Goal: Check status: Check status

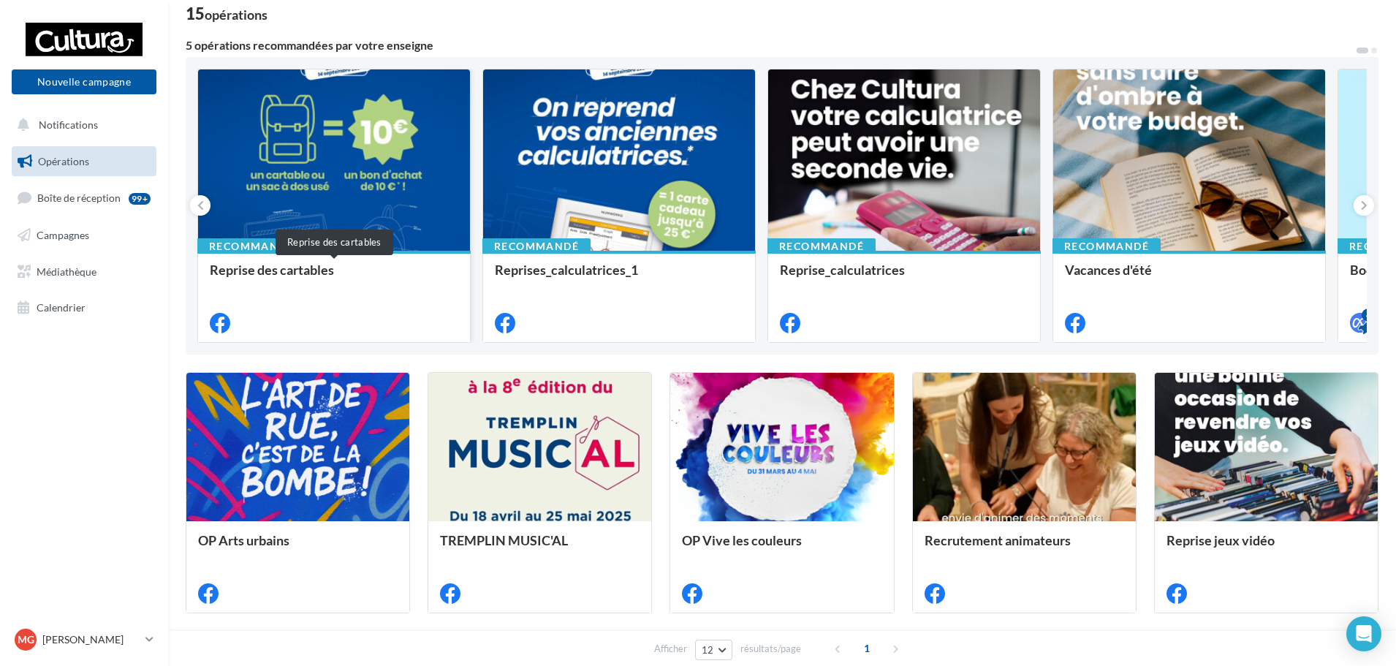
scroll to position [146, 0]
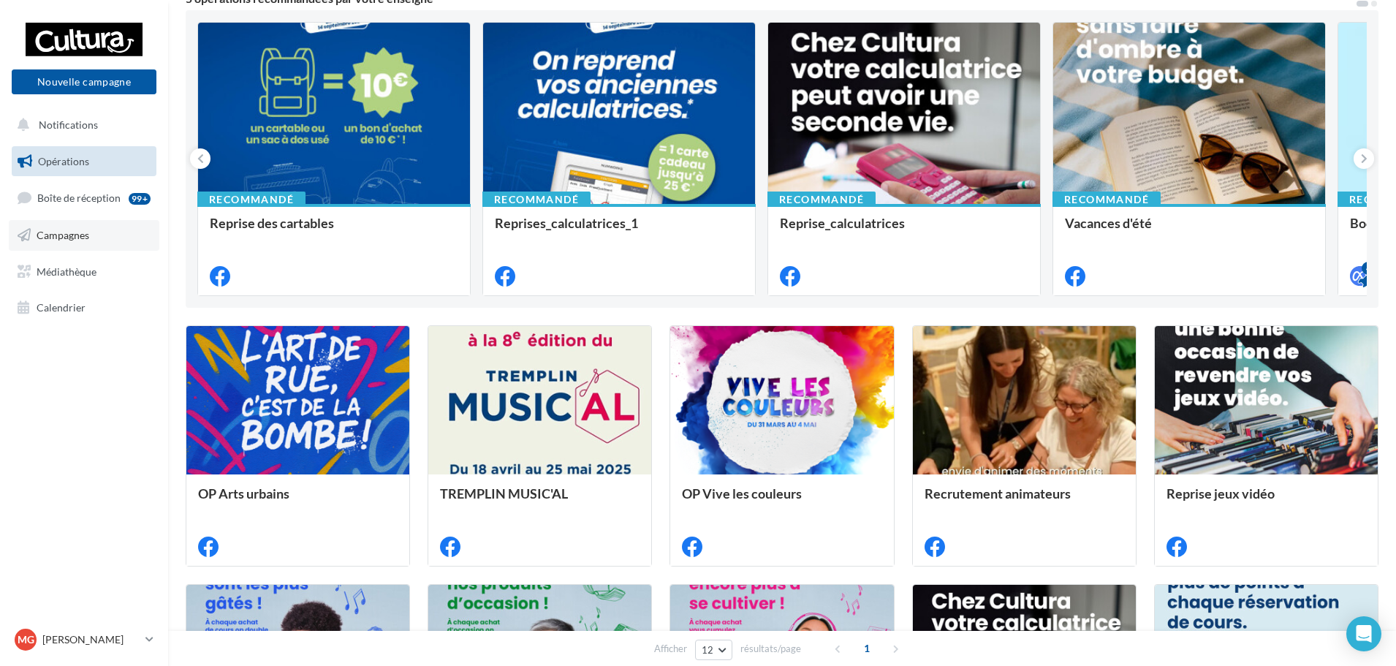
click at [114, 248] on link "Campagnes" at bounding box center [84, 235] width 151 height 31
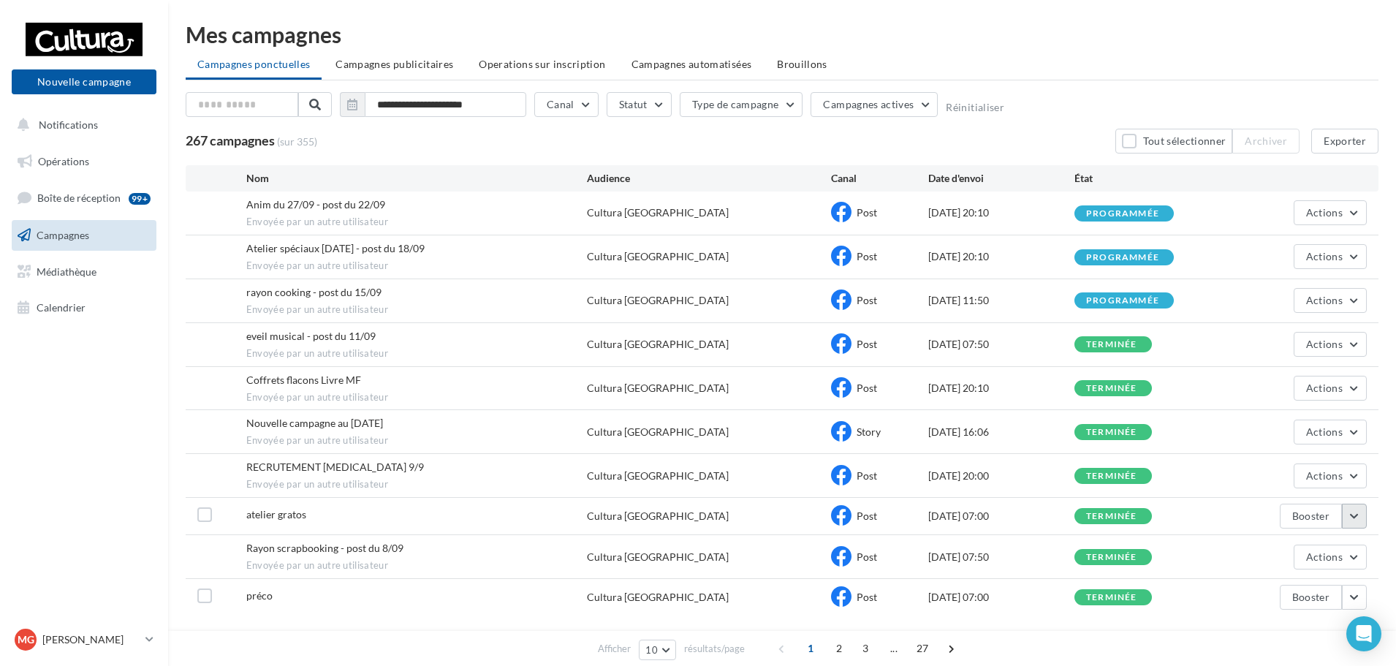
click at [1352, 515] on button "button" at bounding box center [1354, 516] width 25 height 25
click at [1275, 332] on button "Voir les résultats" at bounding box center [1294, 330] width 146 height 38
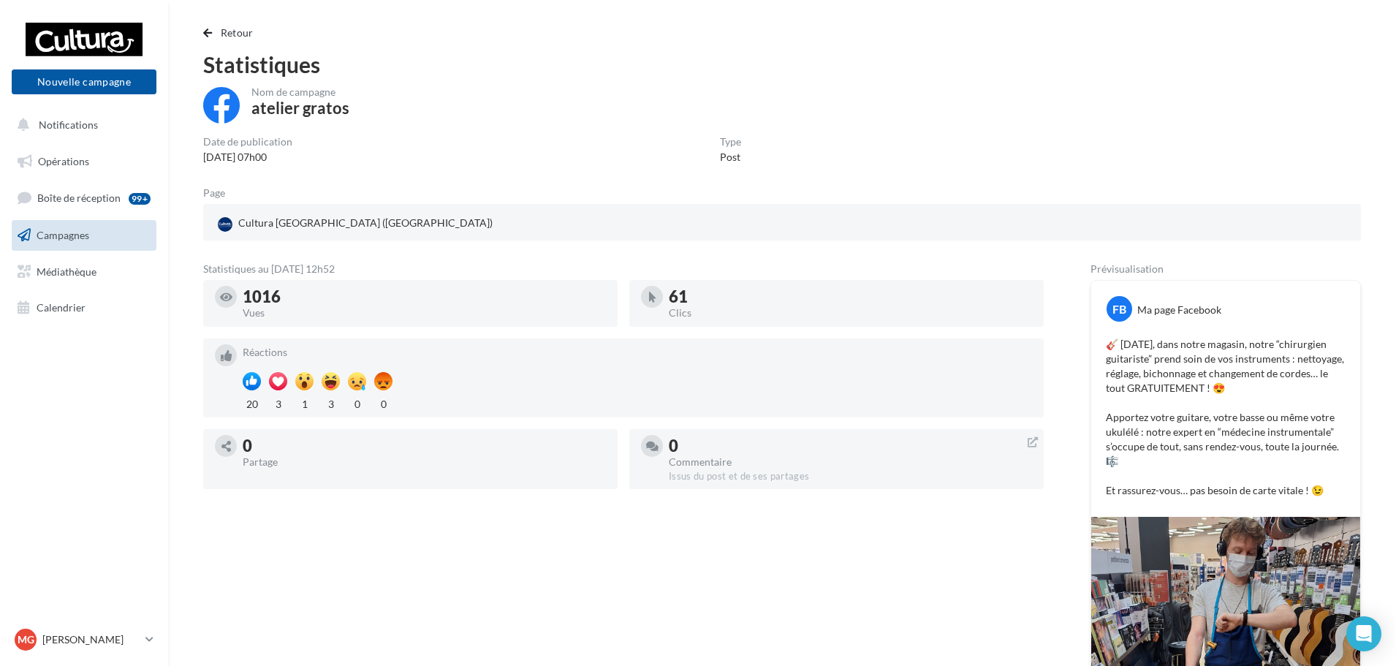
scroll to position [292, 0]
